Goal: Task Accomplishment & Management: Manage account settings

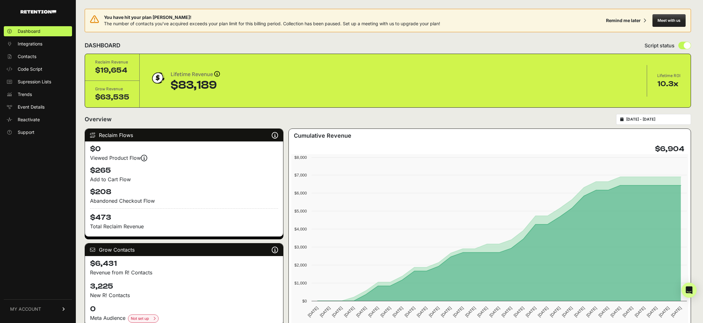
click at [51, 308] on link "MY ACCOUNT" at bounding box center [38, 309] width 68 height 19
click at [24, 291] on span "Billing" at bounding box center [24, 288] width 12 height 6
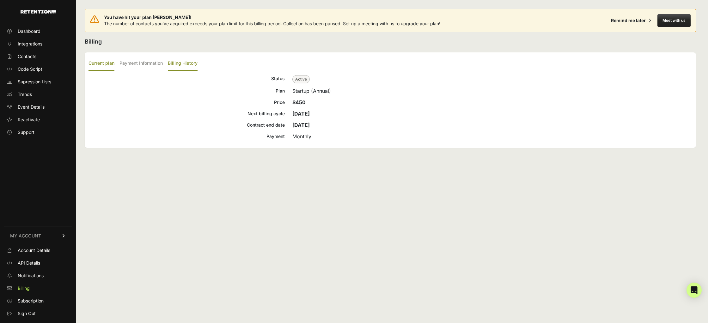
click at [173, 66] on label "Billing History" at bounding box center [183, 63] width 30 height 15
click at [0, 0] on input "Billing History" at bounding box center [0, 0] width 0 height 0
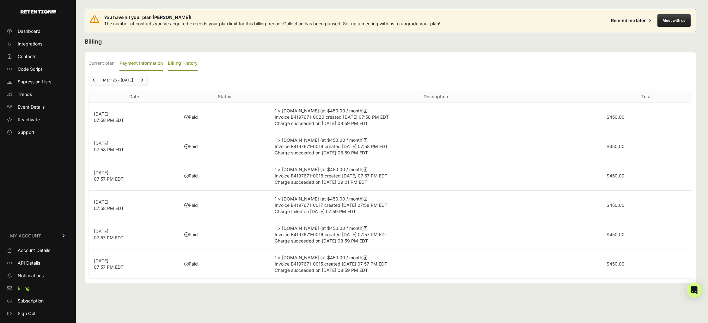
click at [134, 65] on label "Payment Information" at bounding box center [140, 63] width 43 height 15
click at [0, 0] on input "Payment Information" at bounding box center [0, 0] width 0 height 0
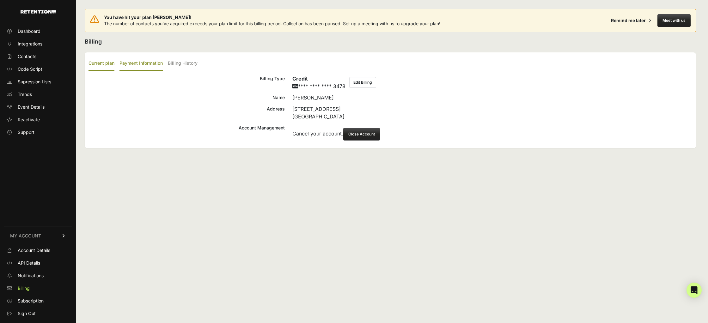
click at [103, 64] on label "Current plan" at bounding box center [101, 63] width 26 height 15
click at [0, 0] on input "Current plan" at bounding box center [0, 0] width 0 height 0
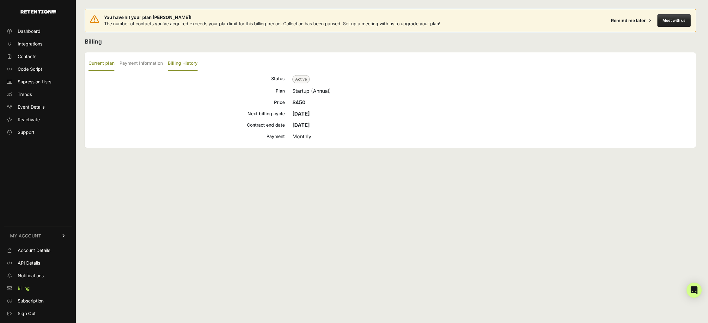
click at [177, 60] on label "Billing History" at bounding box center [183, 63] width 30 height 15
click at [0, 0] on input "Billing History" at bounding box center [0, 0] width 0 height 0
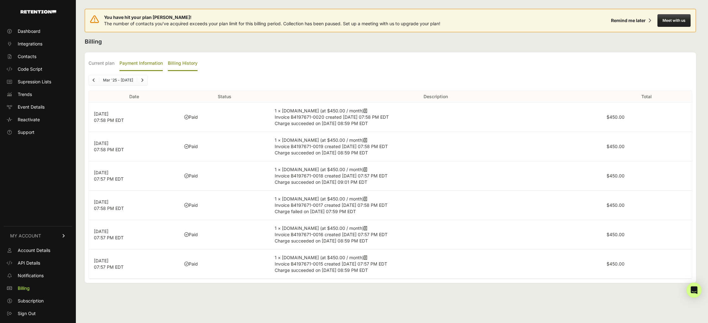
click at [151, 60] on label "Payment Information" at bounding box center [140, 63] width 43 height 15
click at [0, 0] on input "Payment Information" at bounding box center [0, 0] width 0 height 0
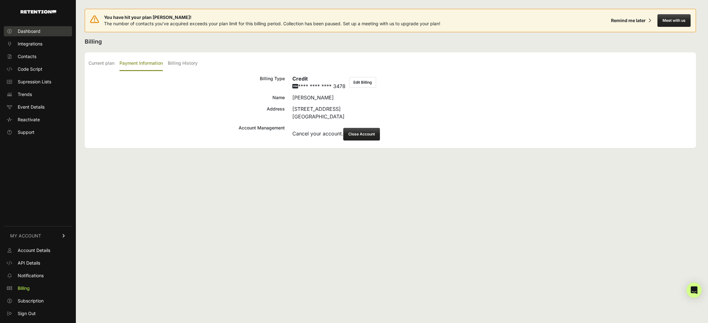
click at [35, 28] on span "Dashboard" at bounding box center [29, 31] width 23 height 6
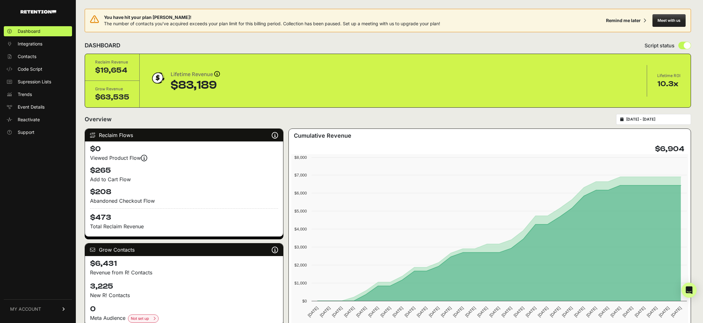
click at [35, 311] on span "MY ACCOUNT" at bounding box center [25, 309] width 31 height 6
click at [40, 311] on link "Sign Out" at bounding box center [38, 314] width 68 height 10
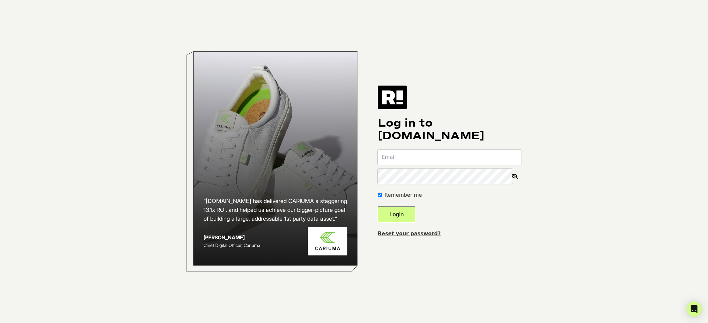
click at [0, 323] on com-1password-button at bounding box center [0, 323] width 0 height 0
type input "artem+1@acemarks.com"
